Goal: Task Accomplishment & Management: Use online tool/utility

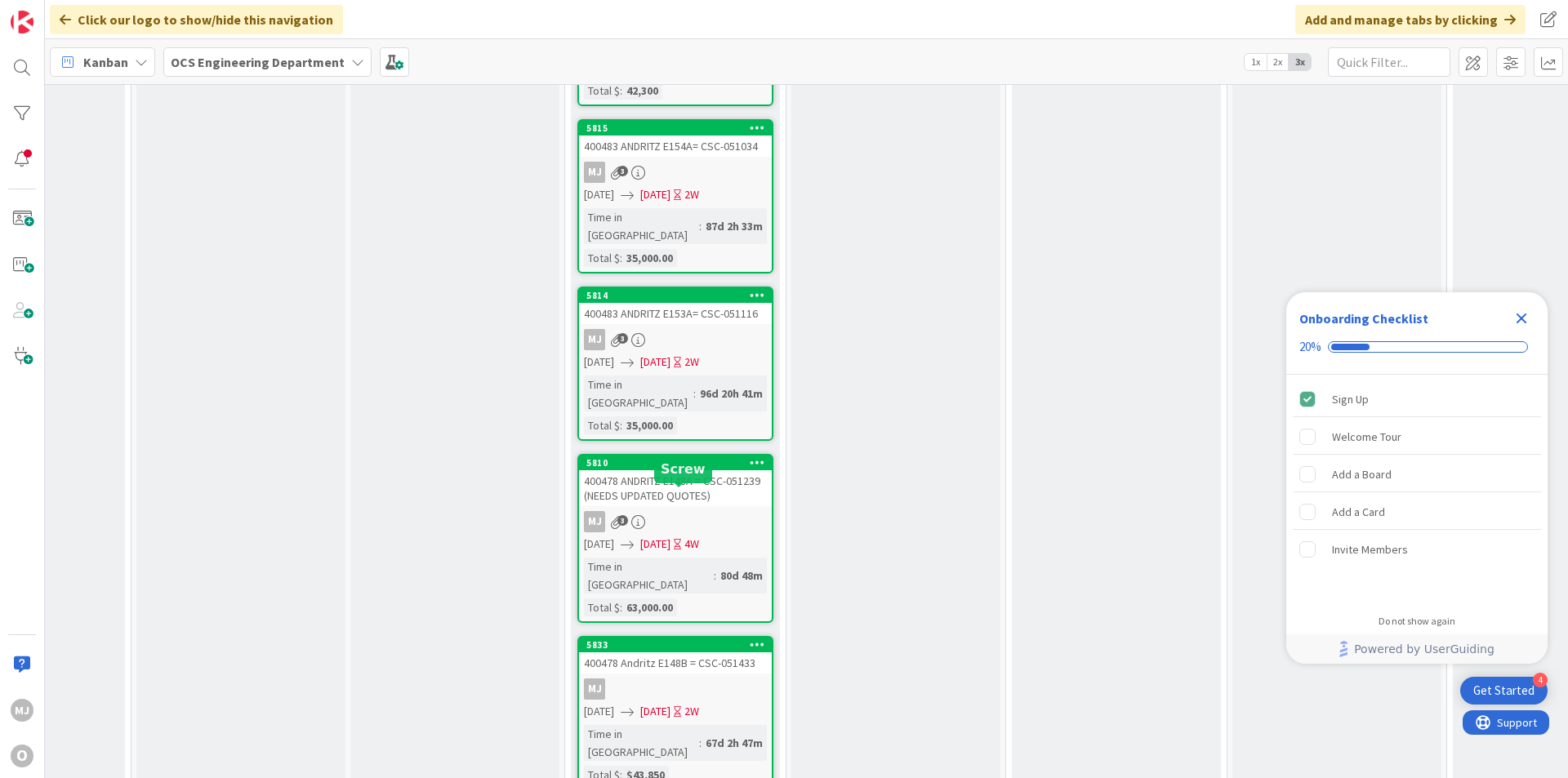
scroll to position [2366, 569]
click at [717, 511] on div "MJ 3" at bounding box center [675, 521] width 193 height 21
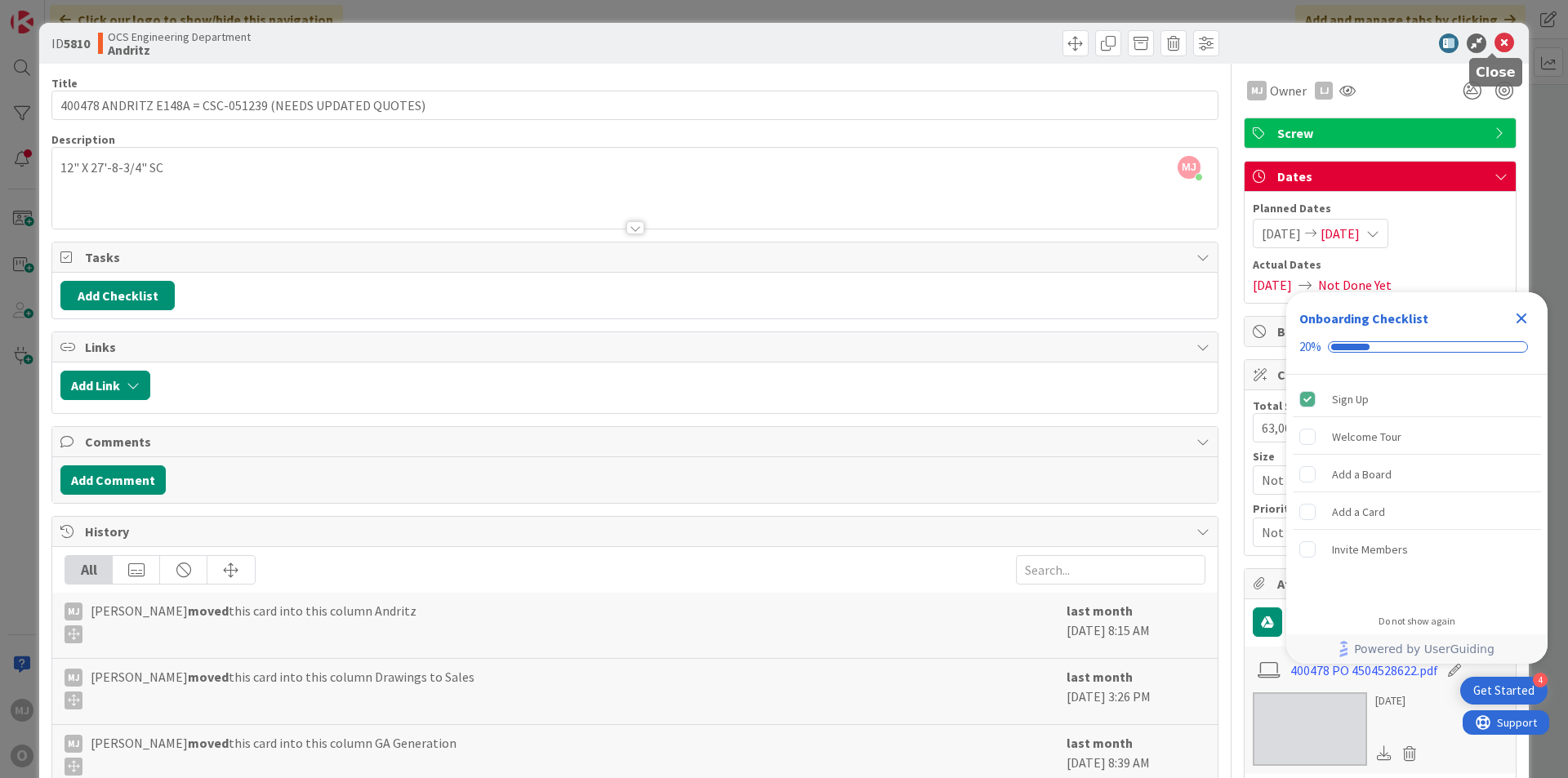
click at [1481, 36] on div at bounding box center [1371, 42] width 289 height 19
click at [1494, 38] on icon at bounding box center [1503, 42] width 19 height 19
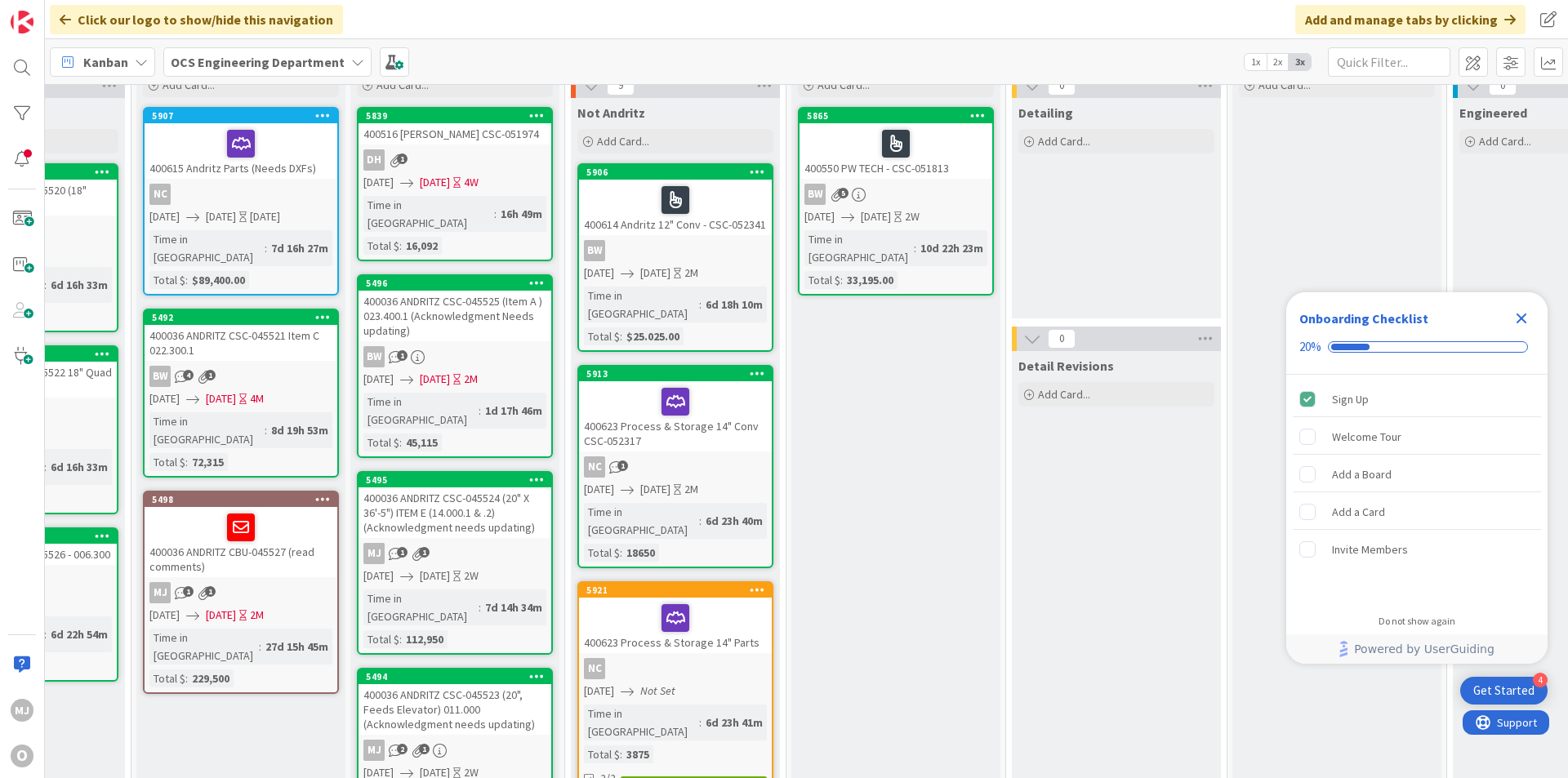
scroll to position [0, 569]
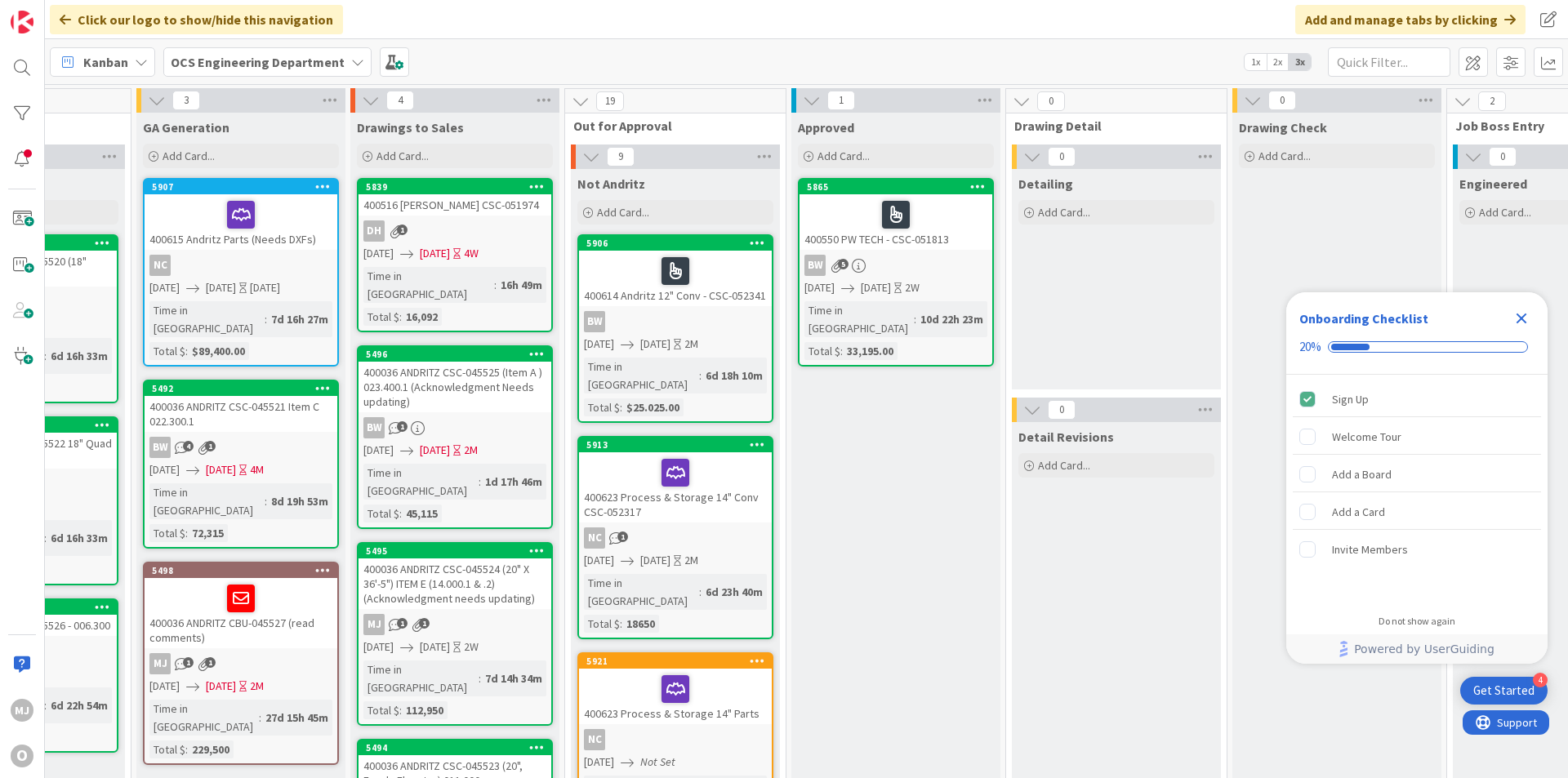
click at [1515, 316] on icon "Close Checklist" at bounding box center [1521, 317] width 19 height 19
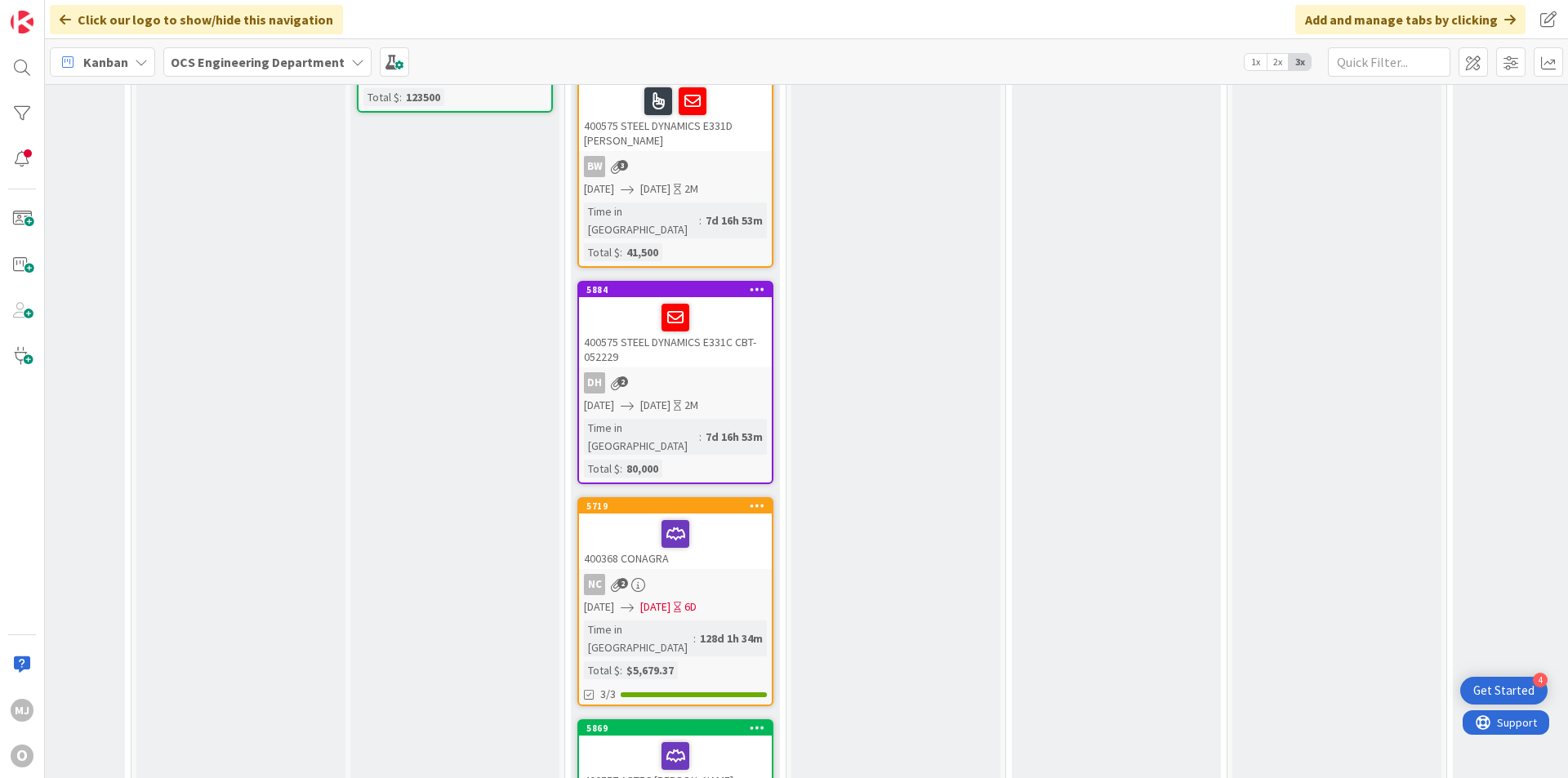
scroll to position [898, 569]
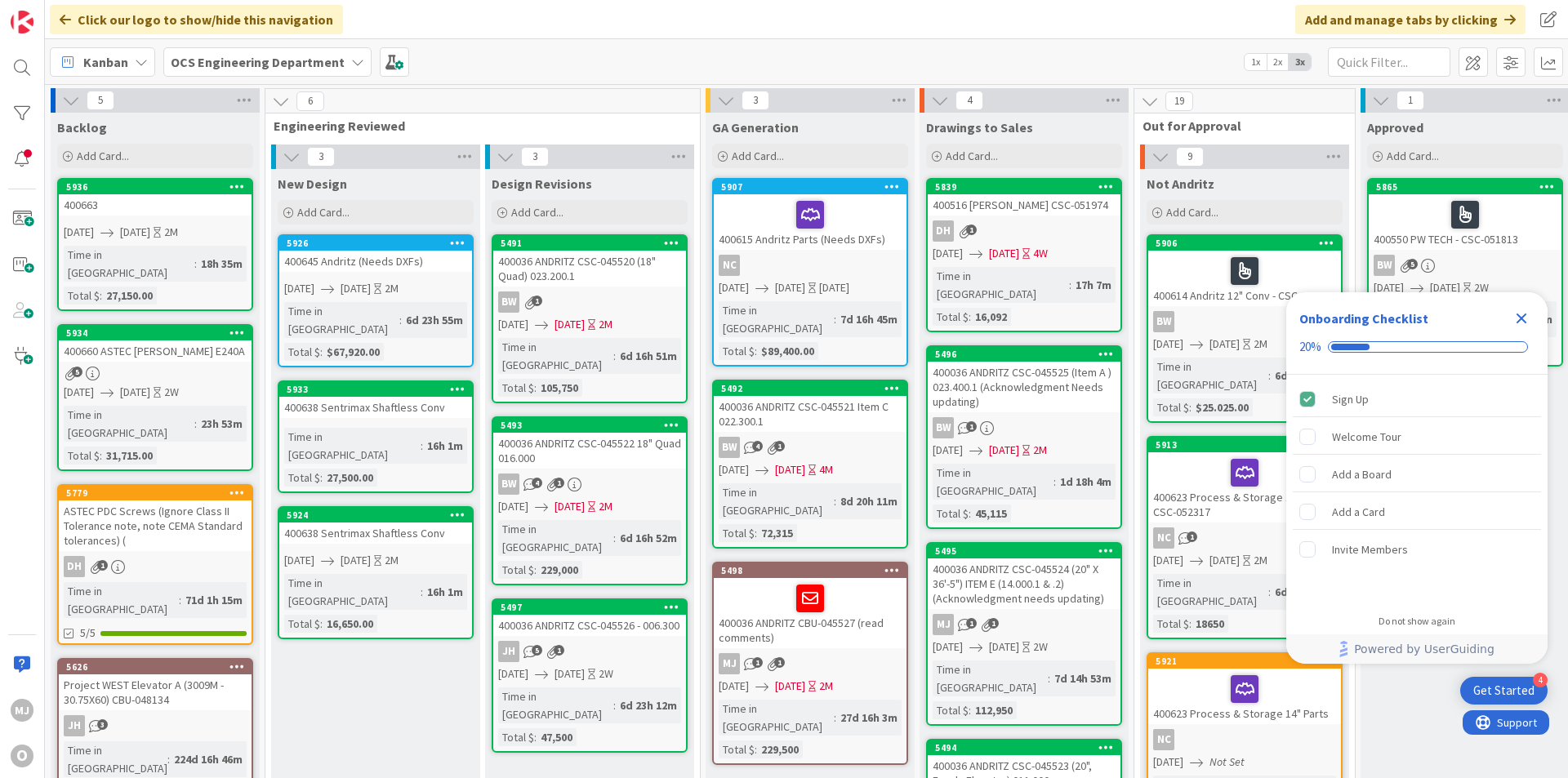
click at [1526, 316] on icon "Close Checklist" at bounding box center [1521, 318] width 10 height 10
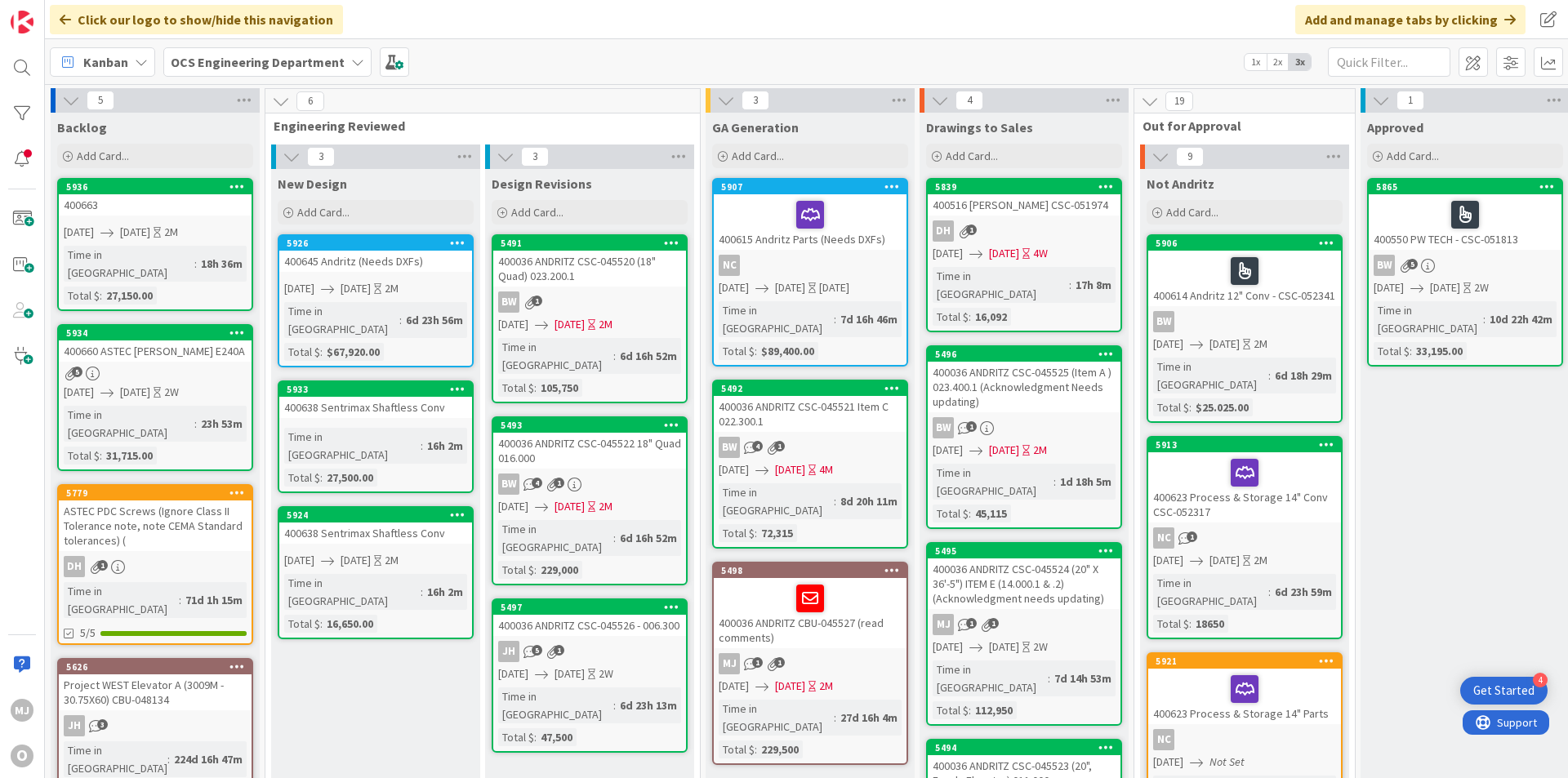
click at [136, 203] on div "400663" at bounding box center [155, 204] width 193 height 21
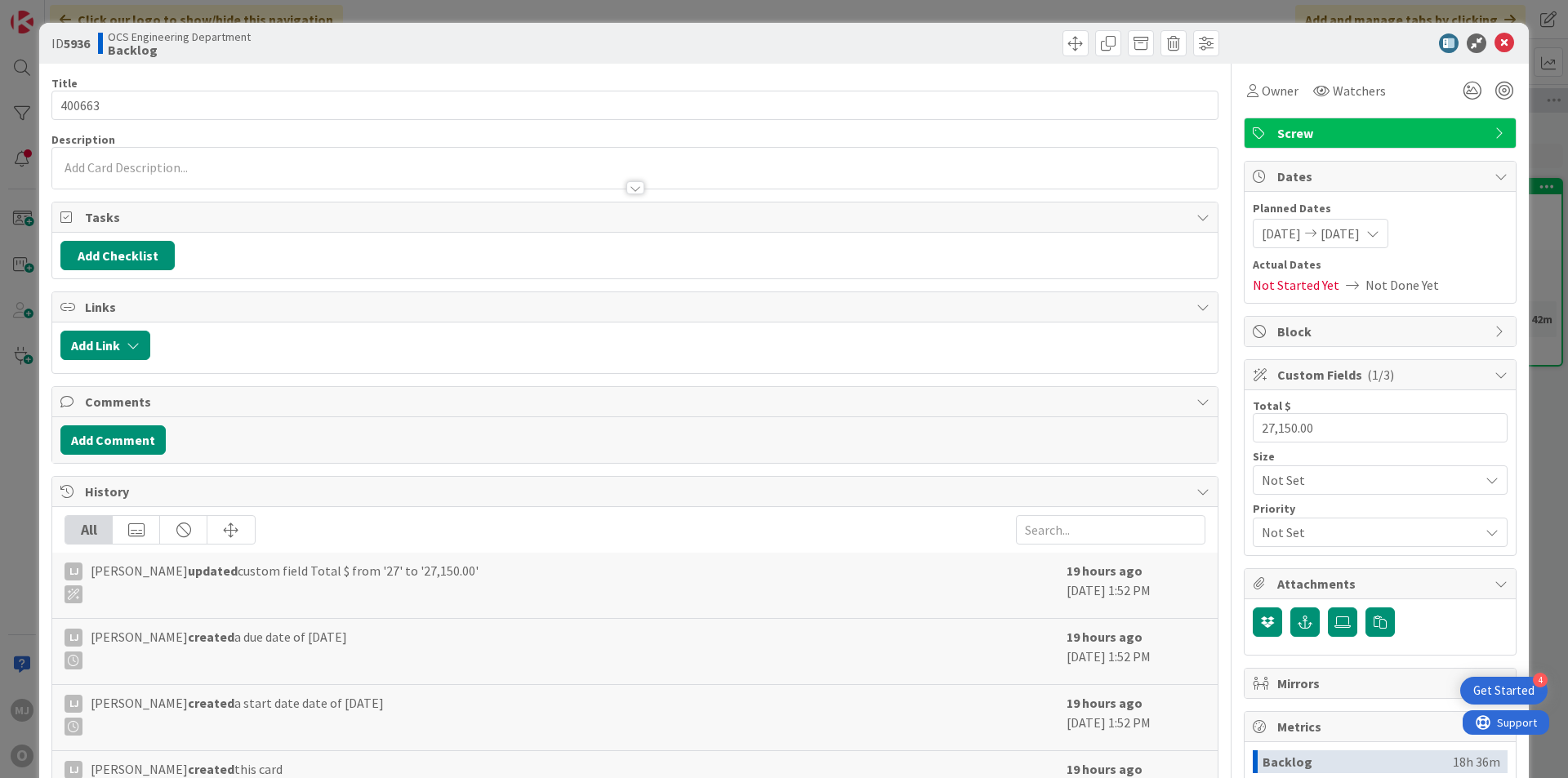
click at [136, 203] on div "Tasks" at bounding box center [635, 217] width 1165 height 30
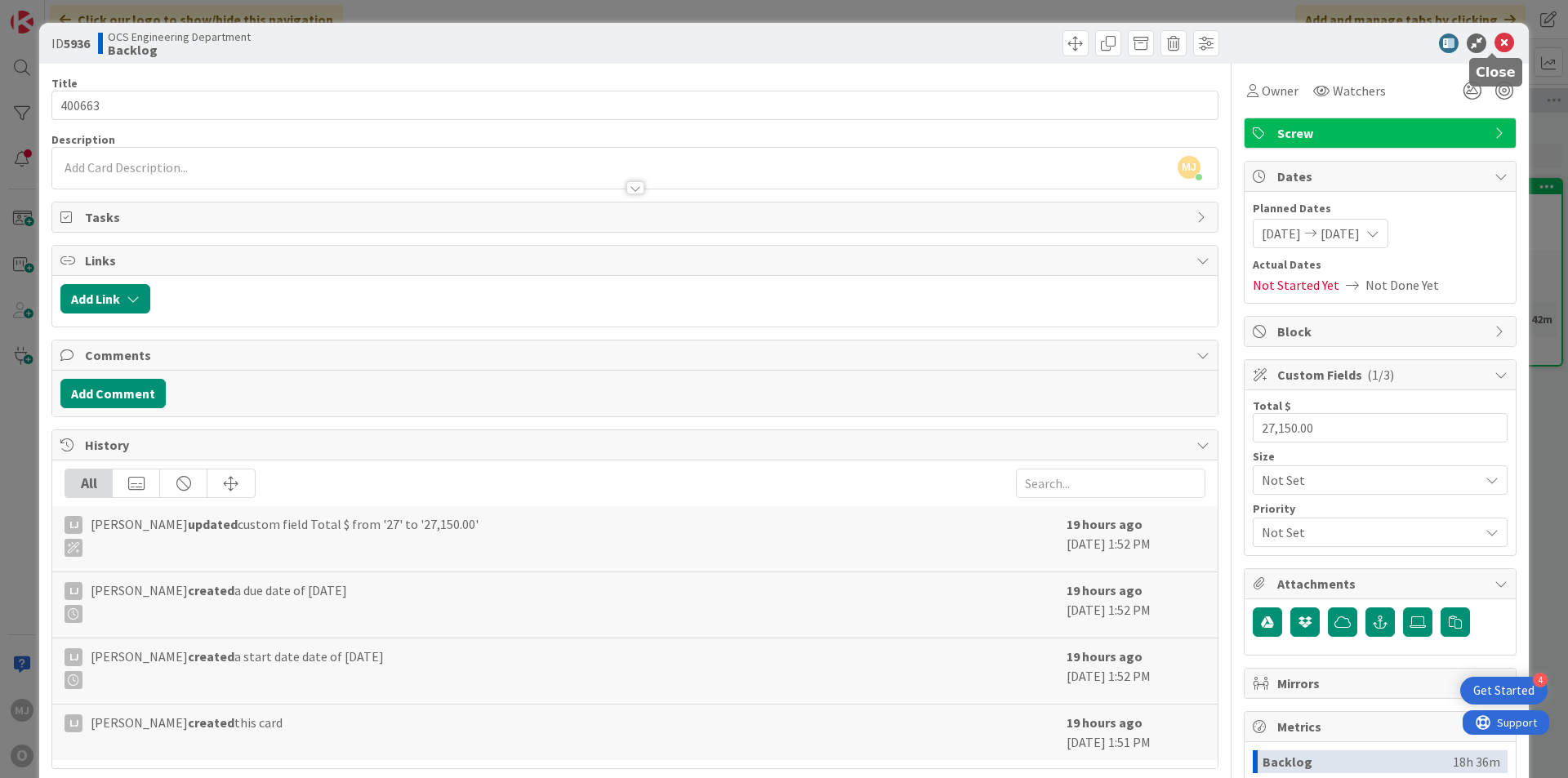
click at [1494, 42] on icon at bounding box center [1503, 42] width 19 height 19
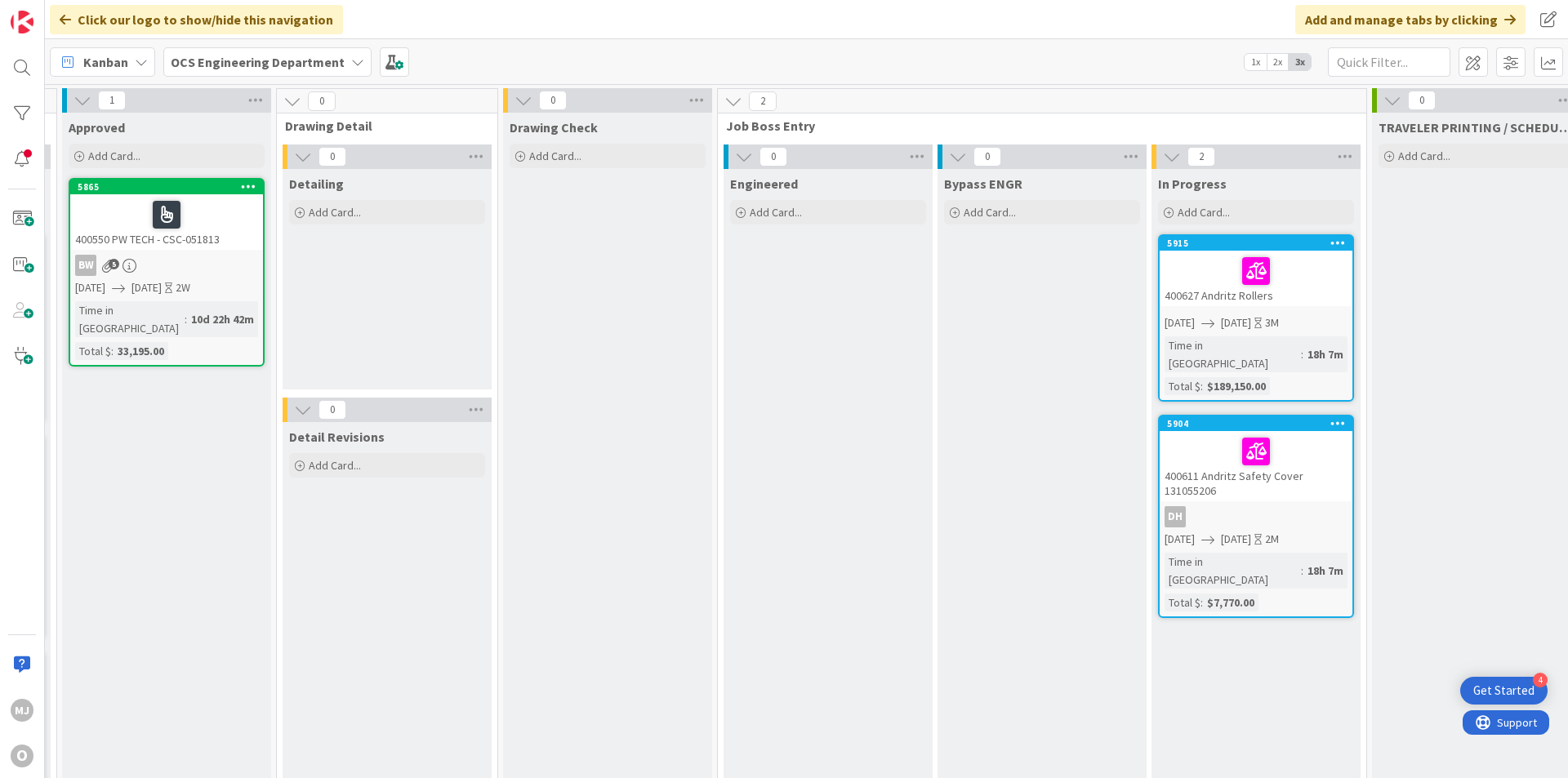
scroll to position [0, 1416]
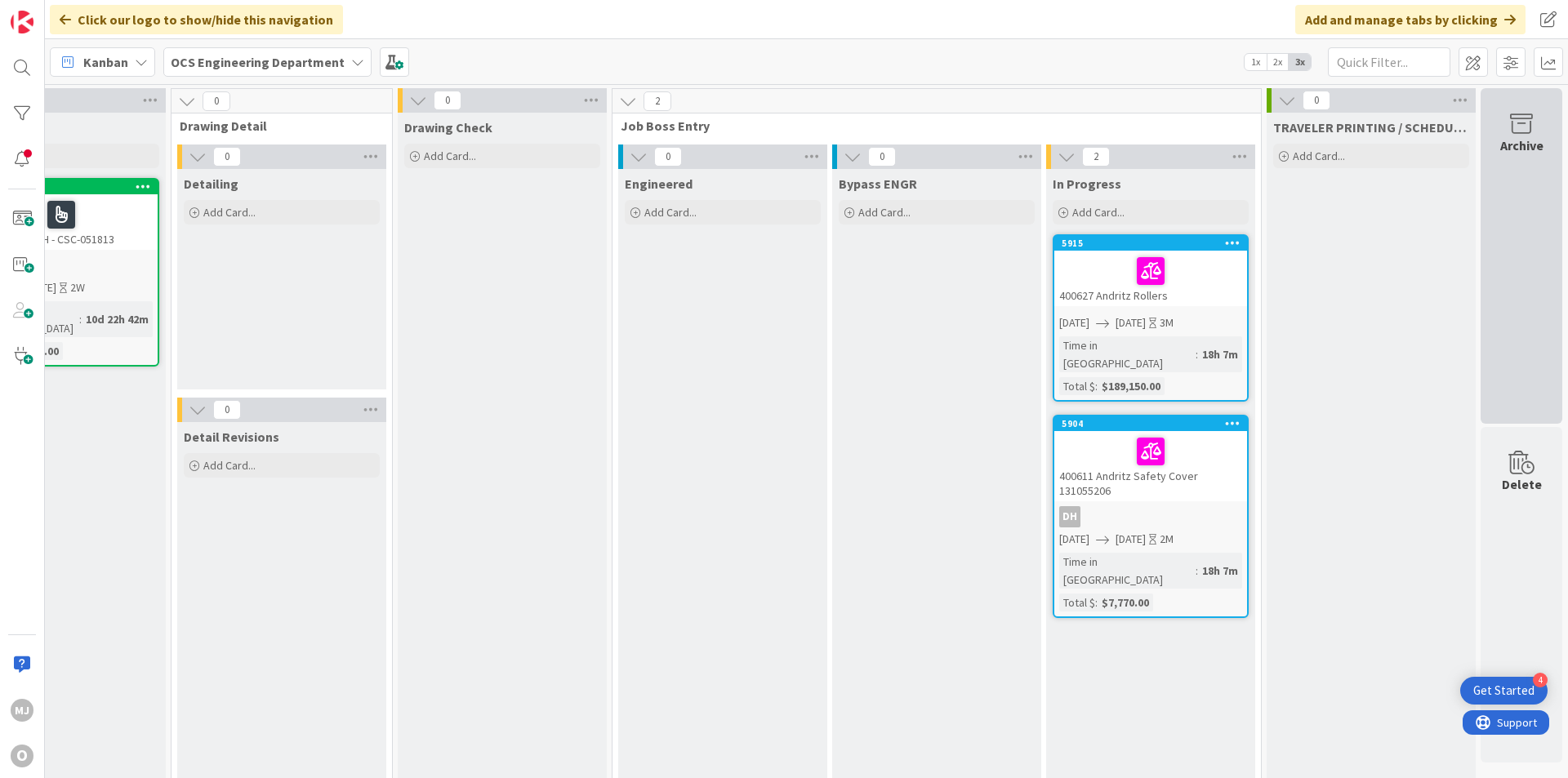
click at [1525, 160] on div "Archive" at bounding box center [1521, 255] width 81 height 335
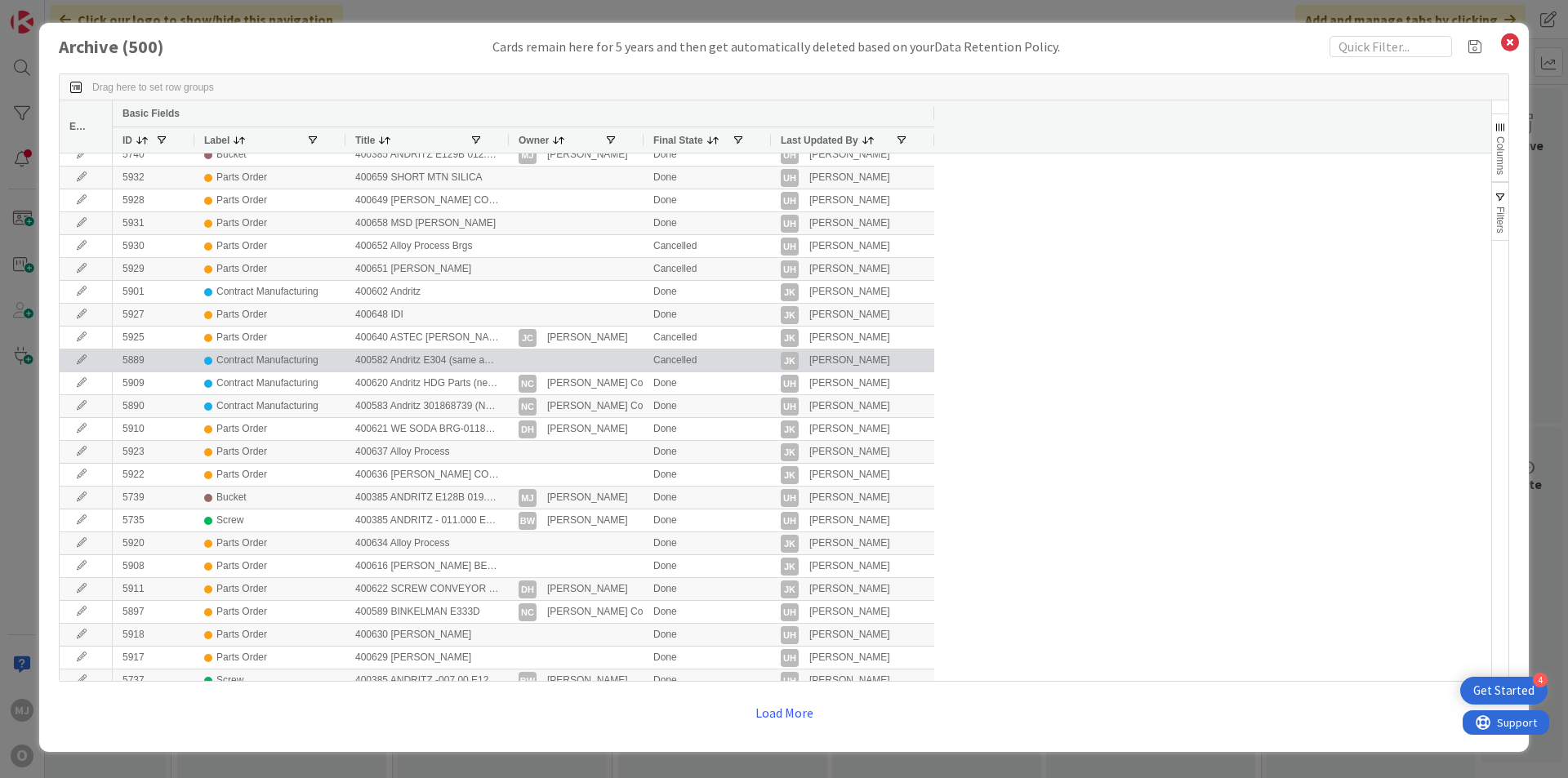
scroll to position [81, 0]
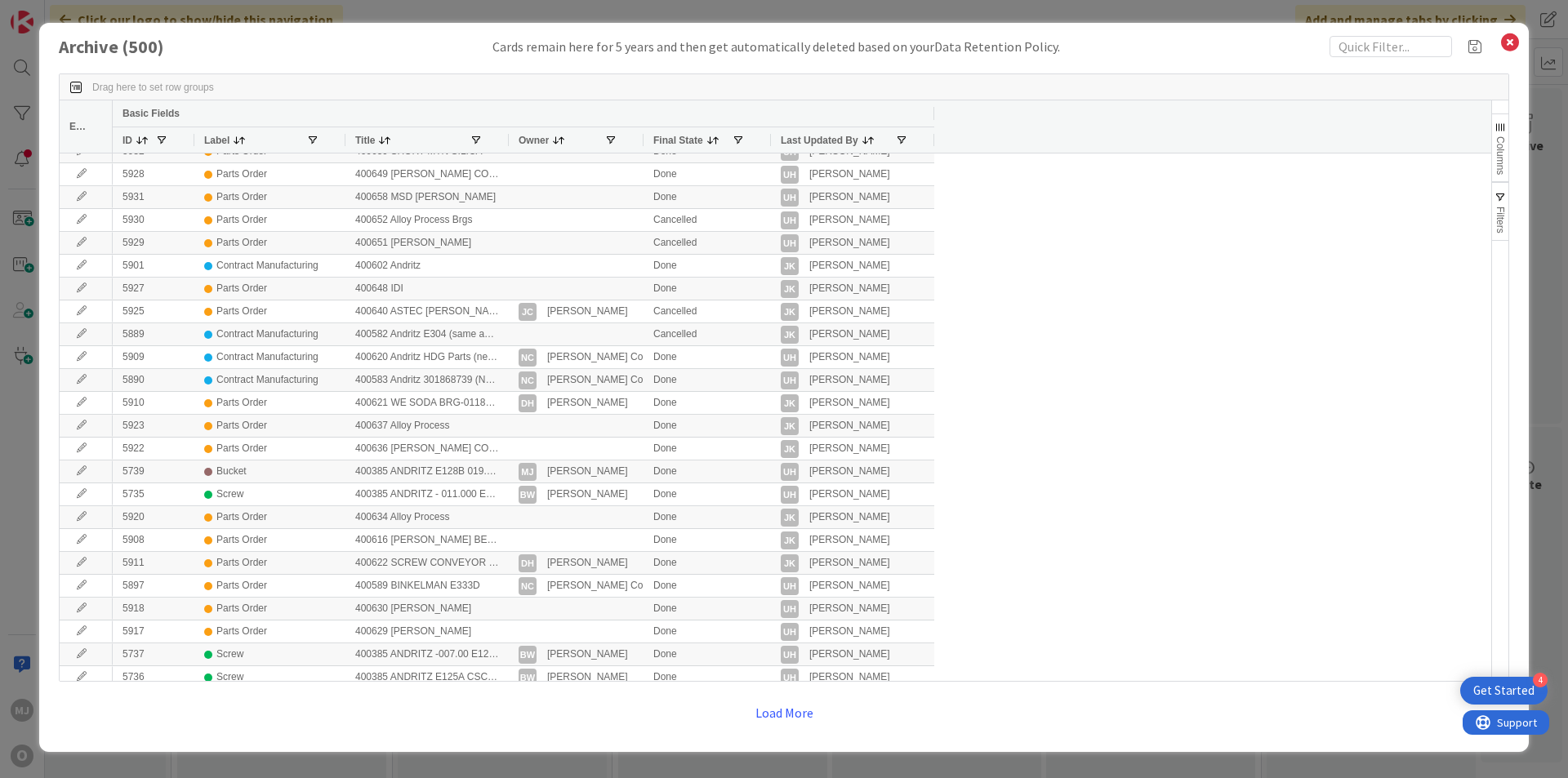
click at [508, 136] on div at bounding box center [507, 139] width 6 height 25
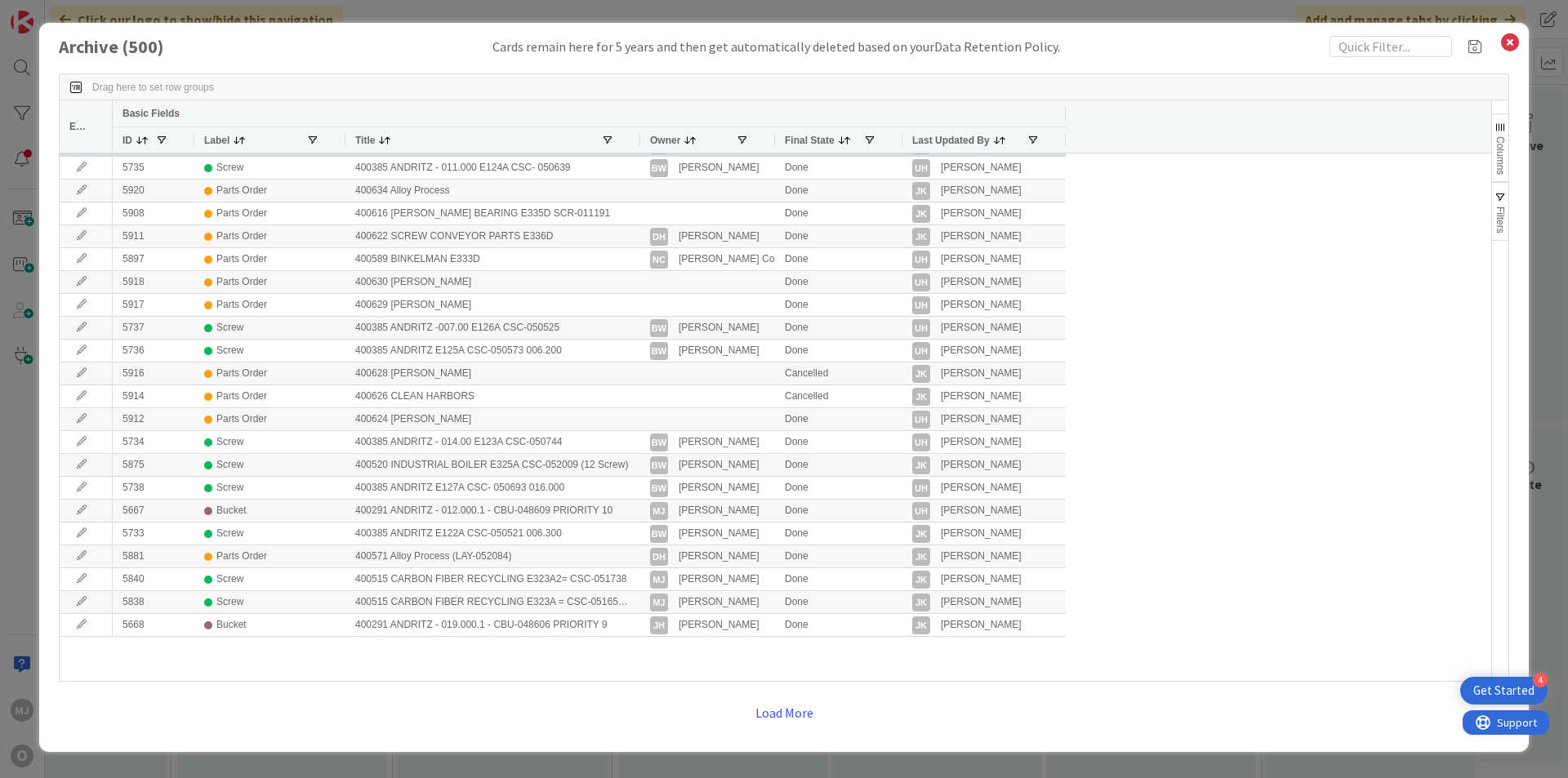
scroll to position [408, 0]
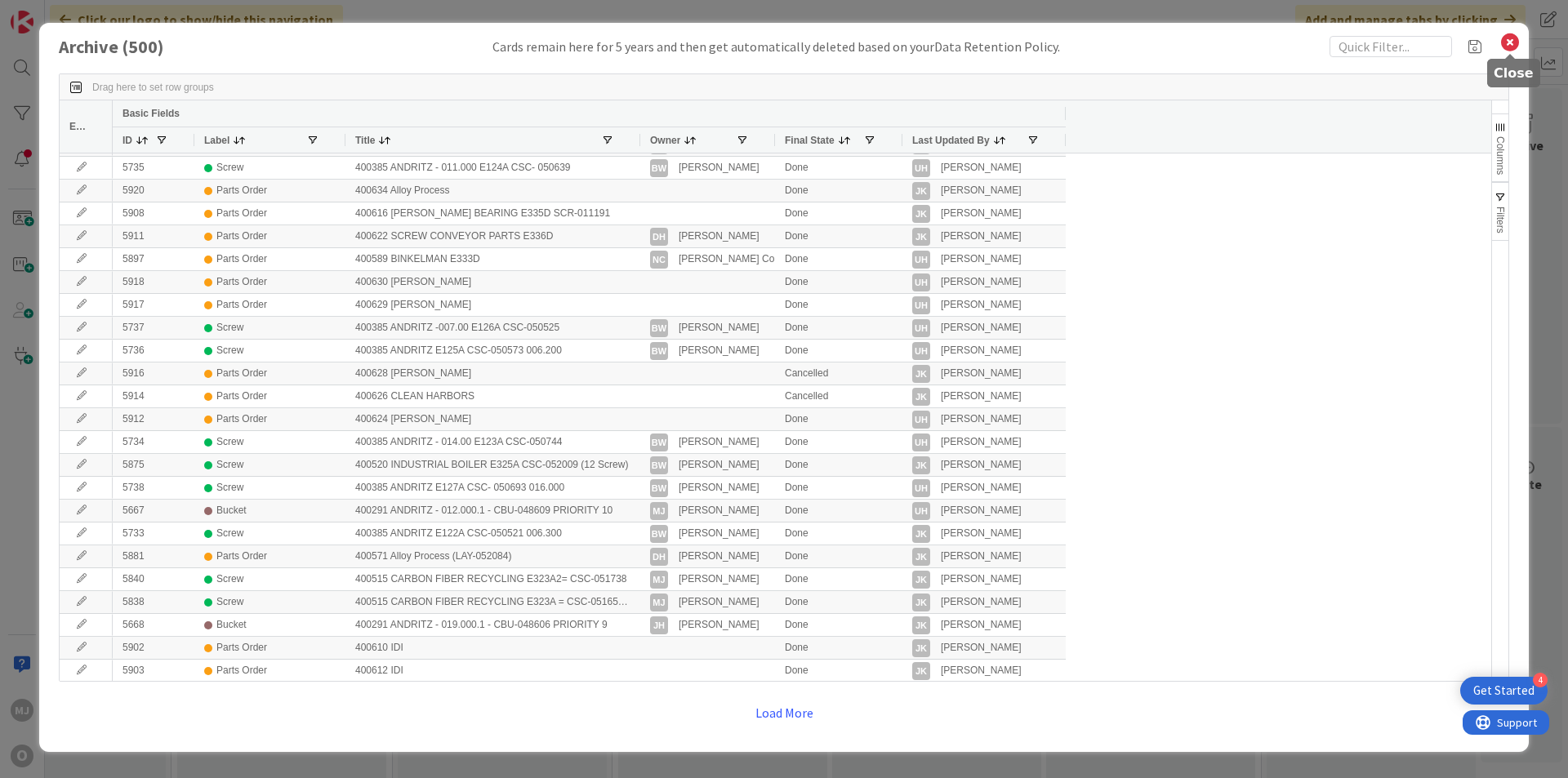
click at [1513, 40] on icon at bounding box center [1509, 42] width 21 height 23
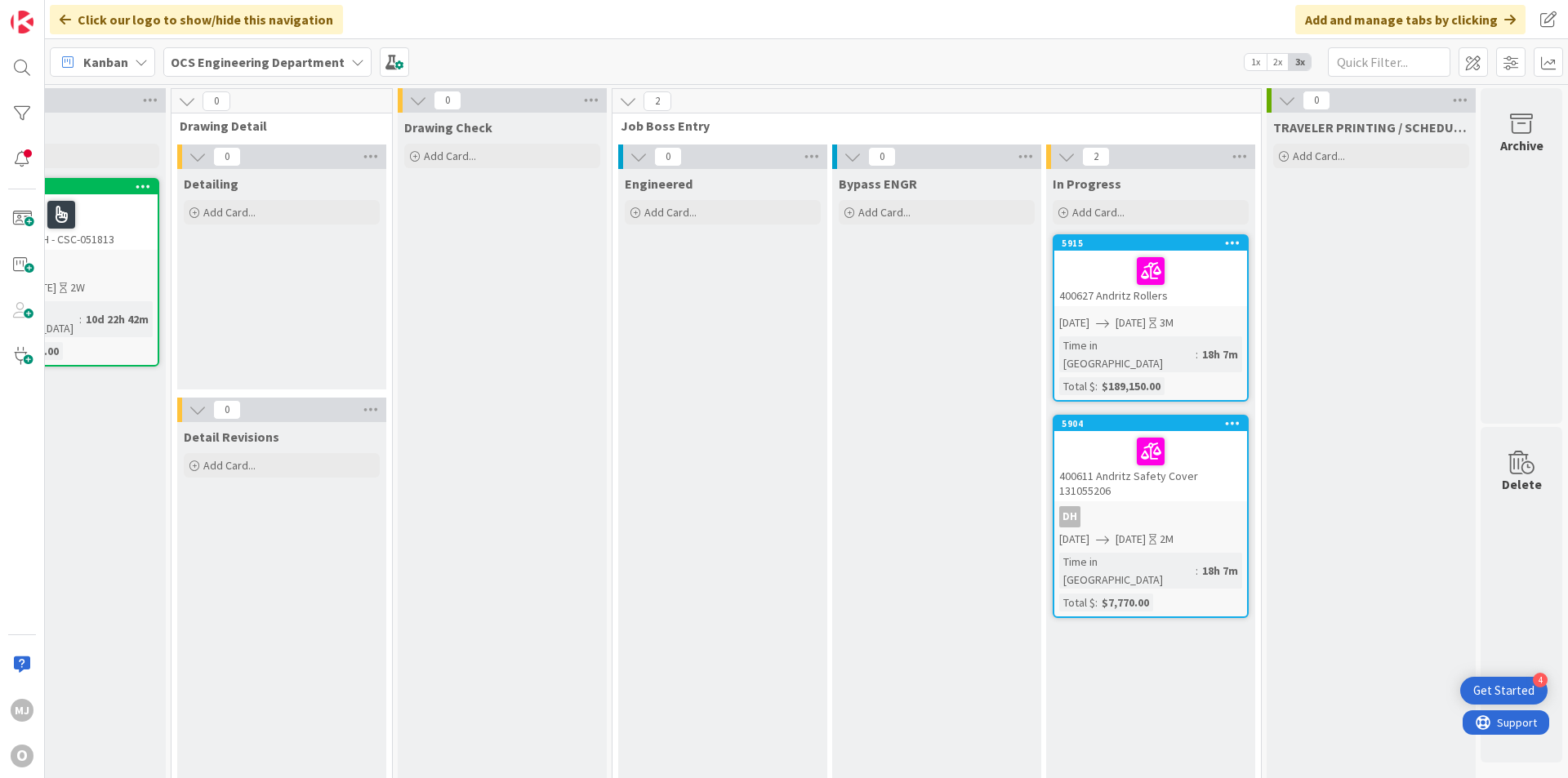
click at [942, 10] on div "Click our logo to show/hide this navigation Add and manage tabs by clicking" at bounding box center [806, 19] width 1523 height 39
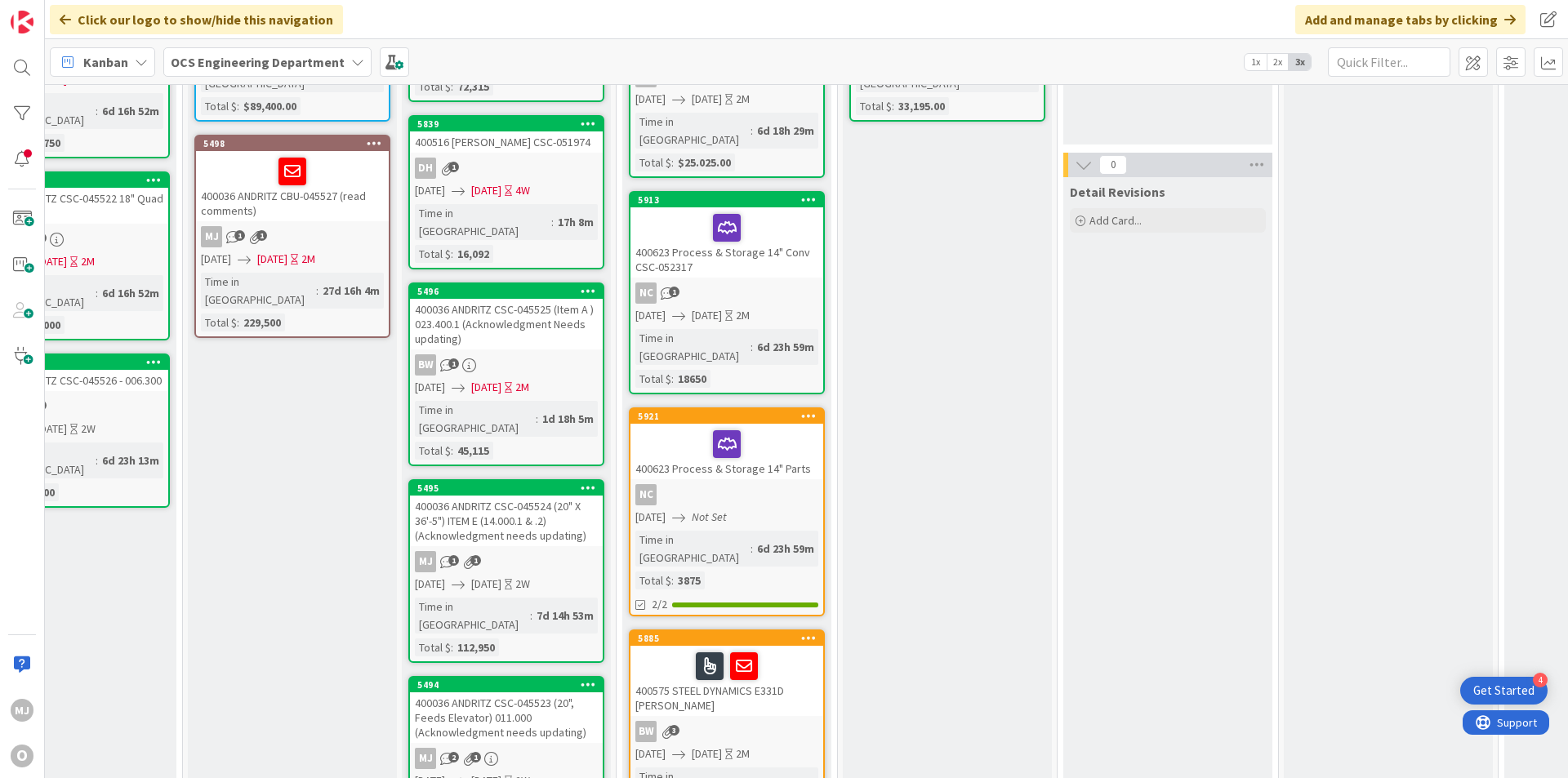
scroll to position [0, 518]
